Goal: Navigation & Orientation: Find specific page/section

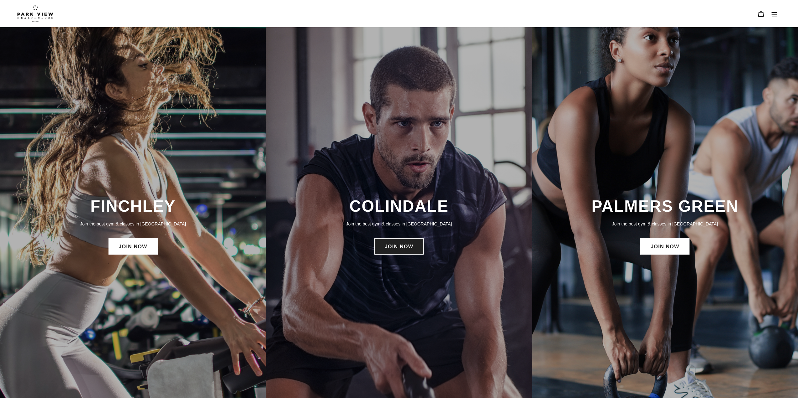
click at [389, 245] on link "JOIN NOW" at bounding box center [398, 247] width 49 height 16
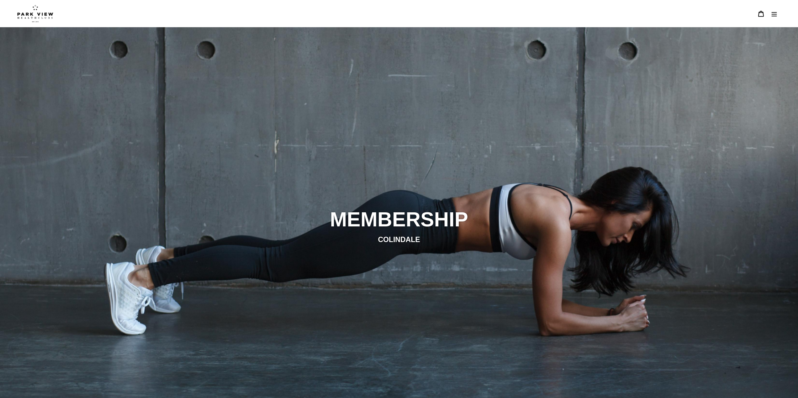
click at [50, 16] on img at bounding box center [35, 14] width 36 height 18
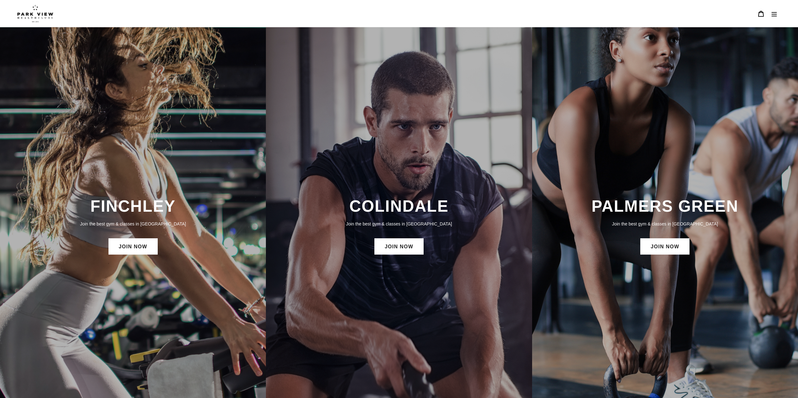
click at [776, 11] on icon "Menu" at bounding box center [774, 14] width 6 height 6
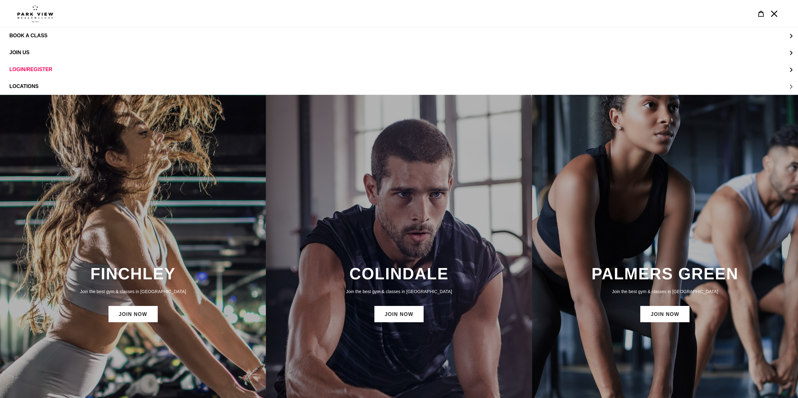
click at [38, 81] on button "LOCATIONS" at bounding box center [399, 86] width 798 height 17
click at [44, 50] on span "Colindale" at bounding box center [36, 53] width 29 height 6
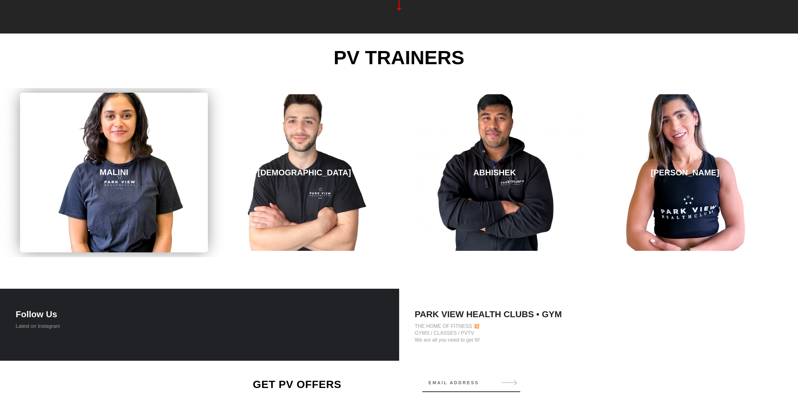
scroll to position [981, 0]
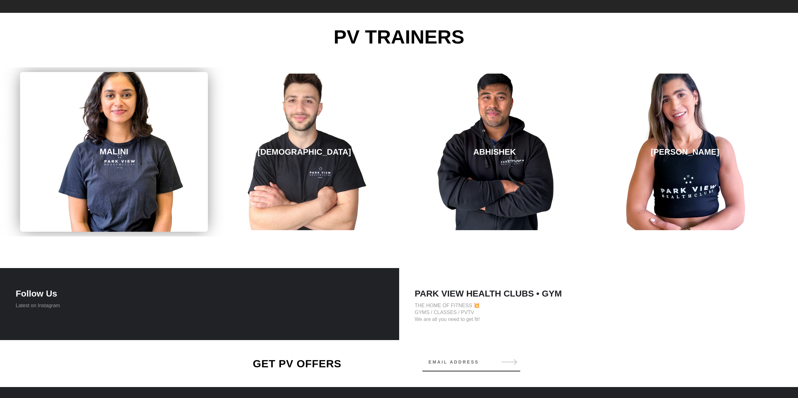
click at [183, 85] on link "MALINI" at bounding box center [114, 152] width 188 height 160
